Goal: Check status: Check status

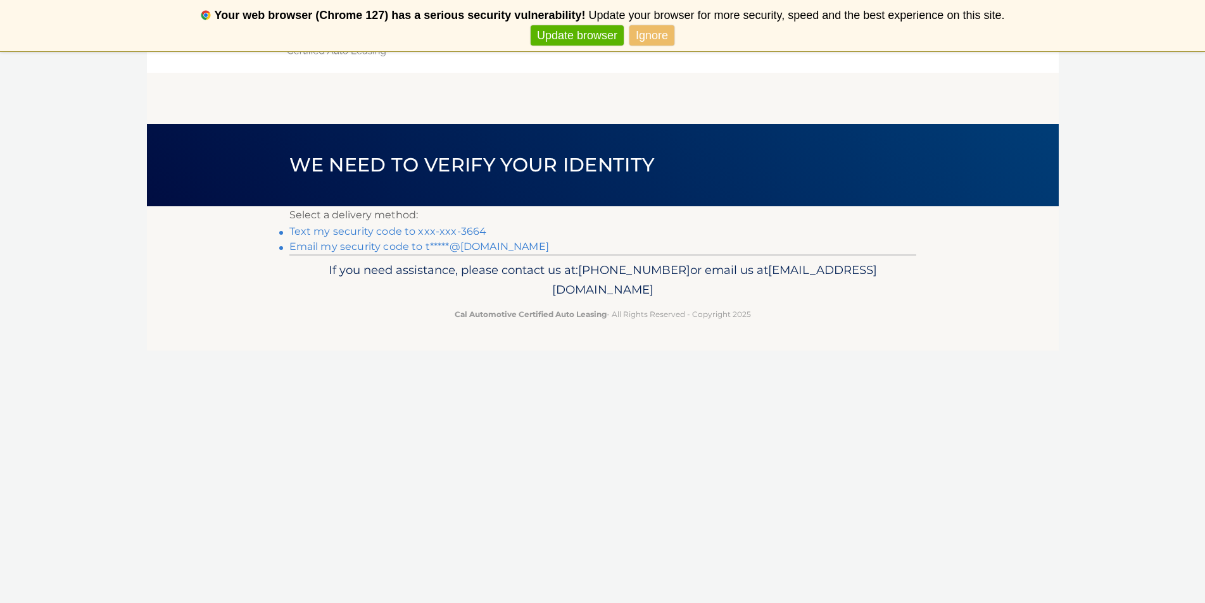
click at [386, 232] on link "Text my security code to xxx-xxx-3664" at bounding box center [388, 231] width 198 height 12
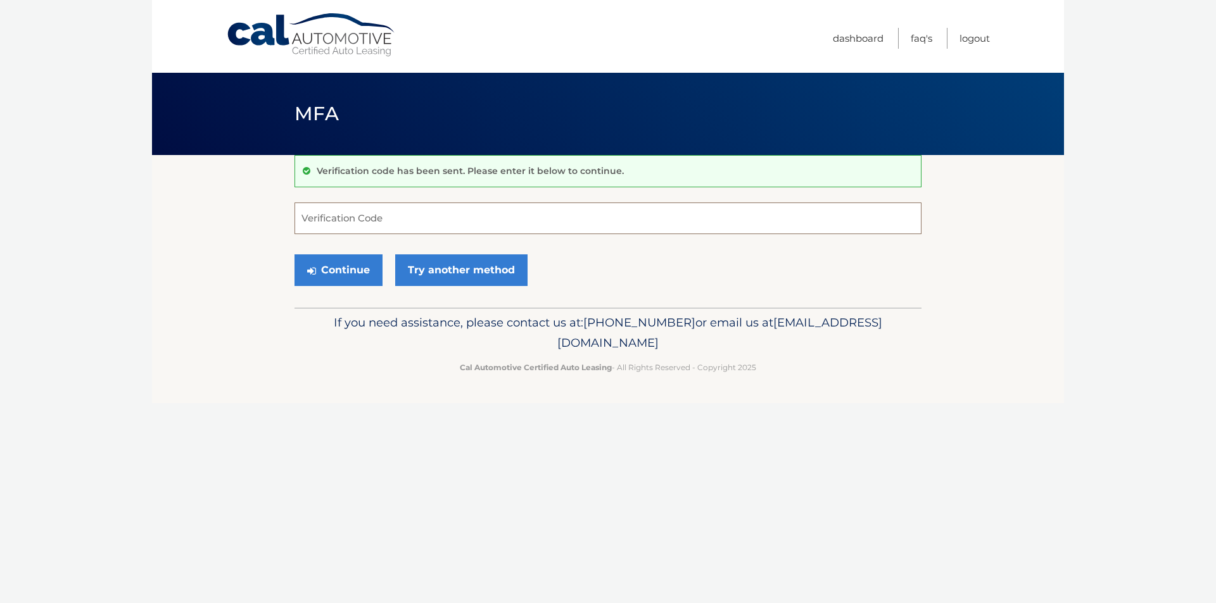
click at [559, 223] on input "Verification Code" at bounding box center [607, 219] width 627 height 32
type input "671349"
click at [346, 270] on button "Continue" at bounding box center [338, 271] width 88 height 32
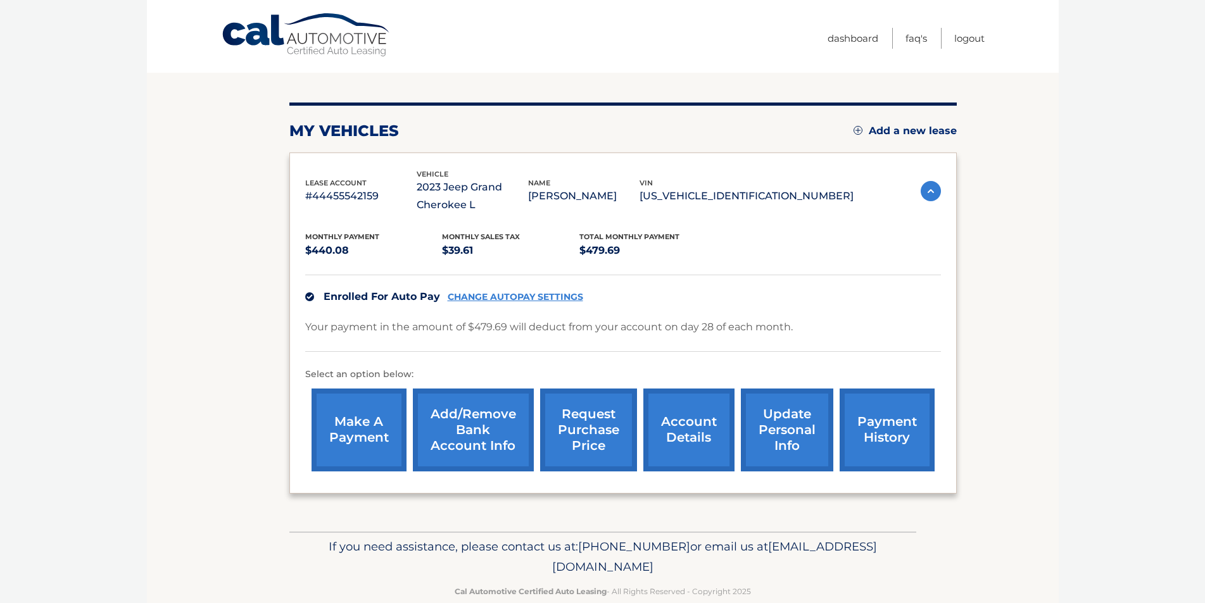
scroll to position [134, 0]
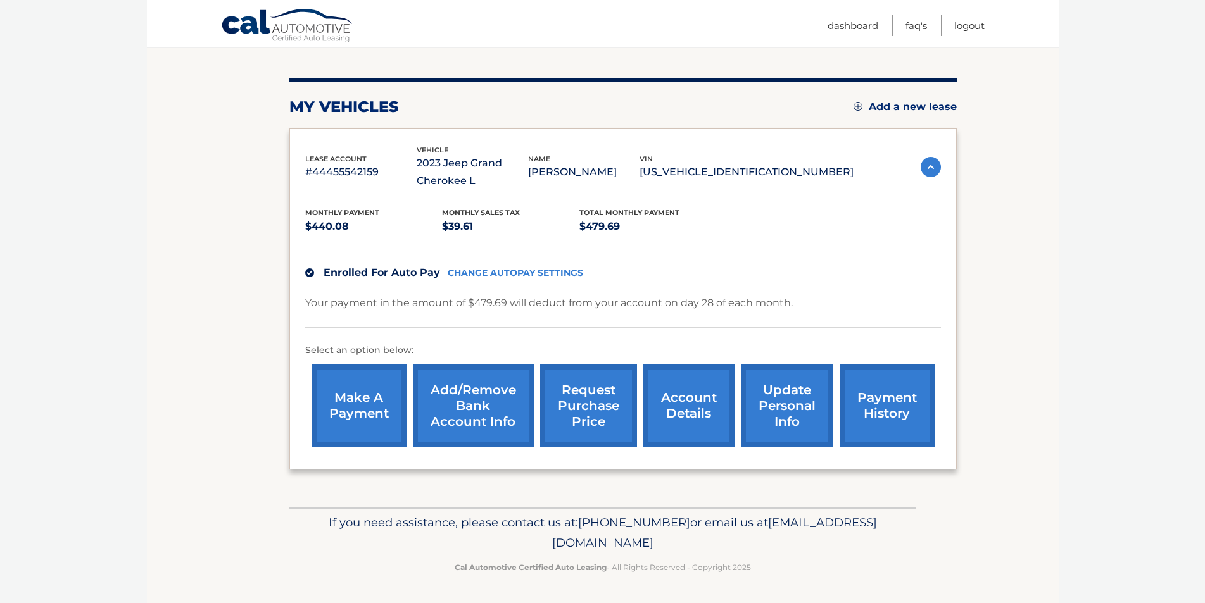
click at [695, 404] on link "account details" at bounding box center [688, 406] width 91 height 83
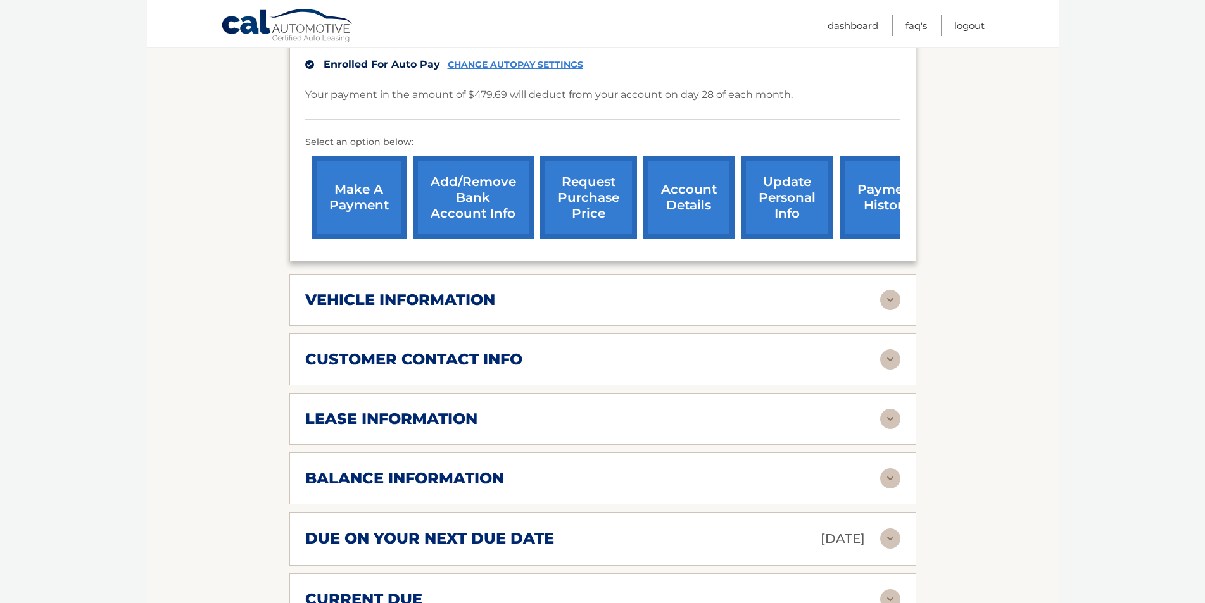
scroll to position [380, 0]
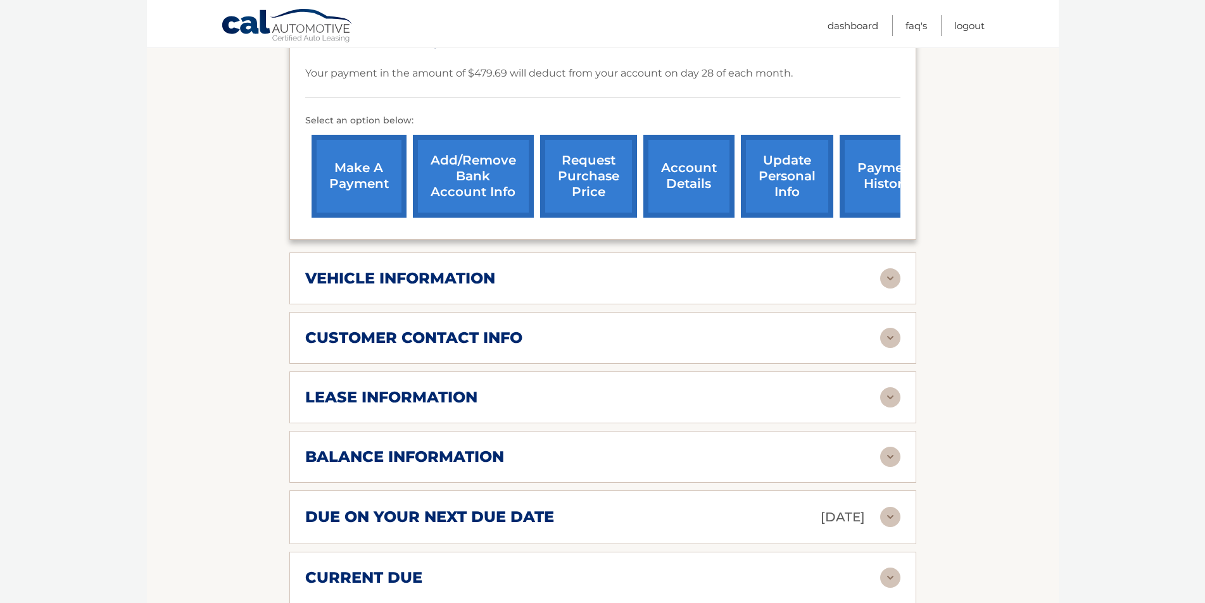
click at [893, 397] on img at bounding box center [890, 398] width 20 height 20
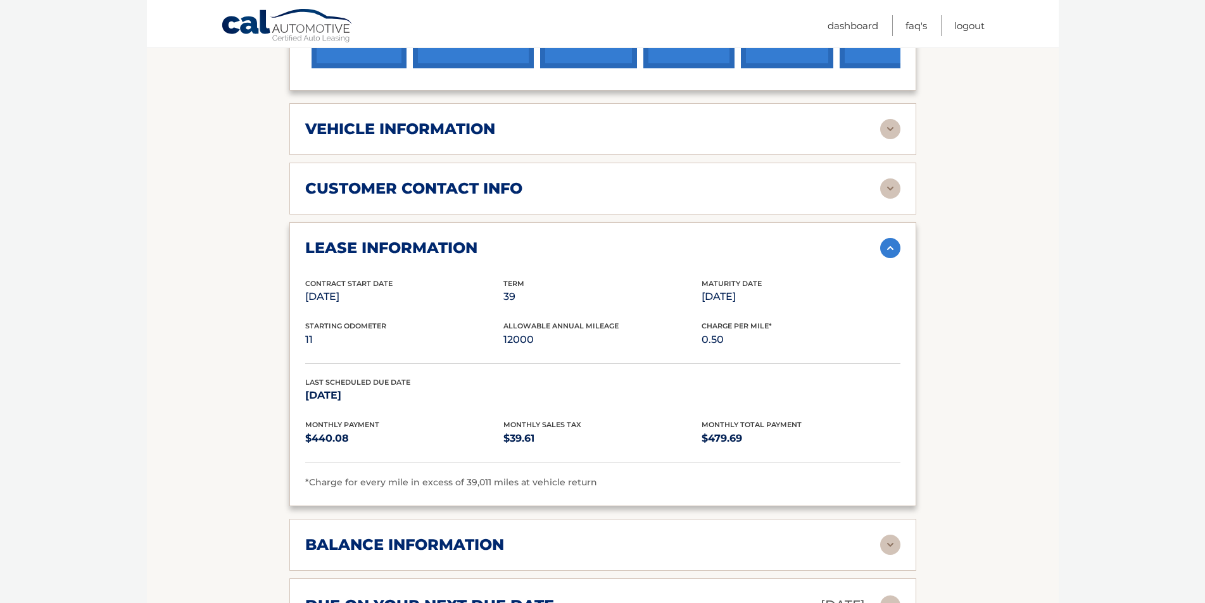
scroll to position [570, 0]
